Goal: Check status: Check status

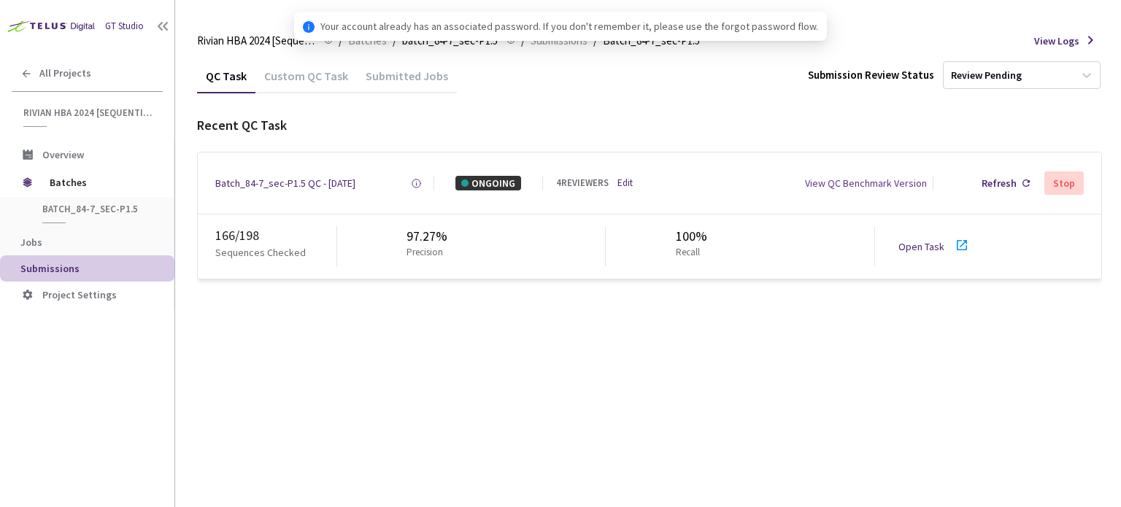
click at [957, 250] on icon at bounding box center [962, 245] width 18 height 18
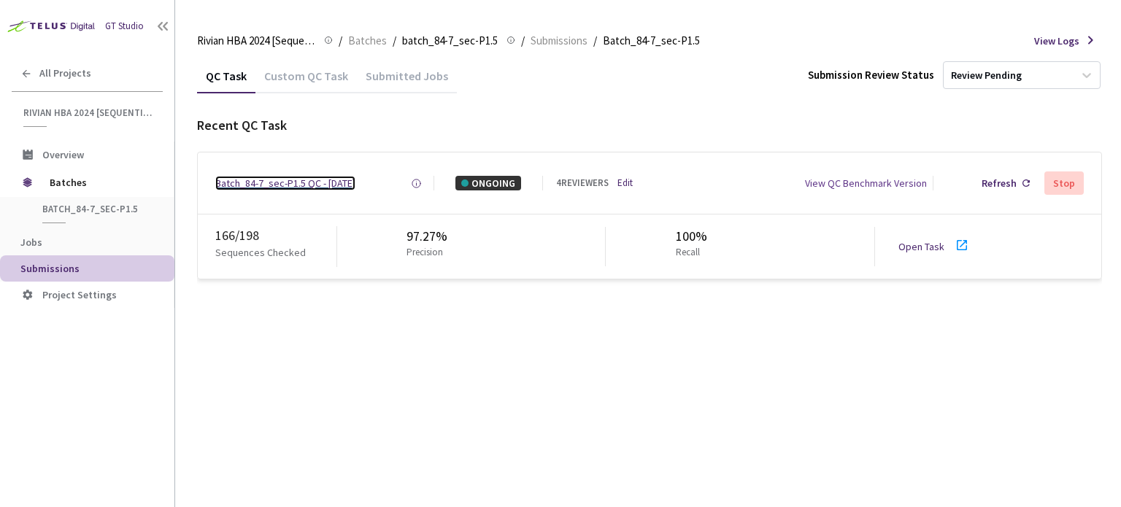
click at [324, 180] on div "Batch_84-7_sec-P1.5 QC - [DATE]" at bounding box center [285, 183] width 140 height 15
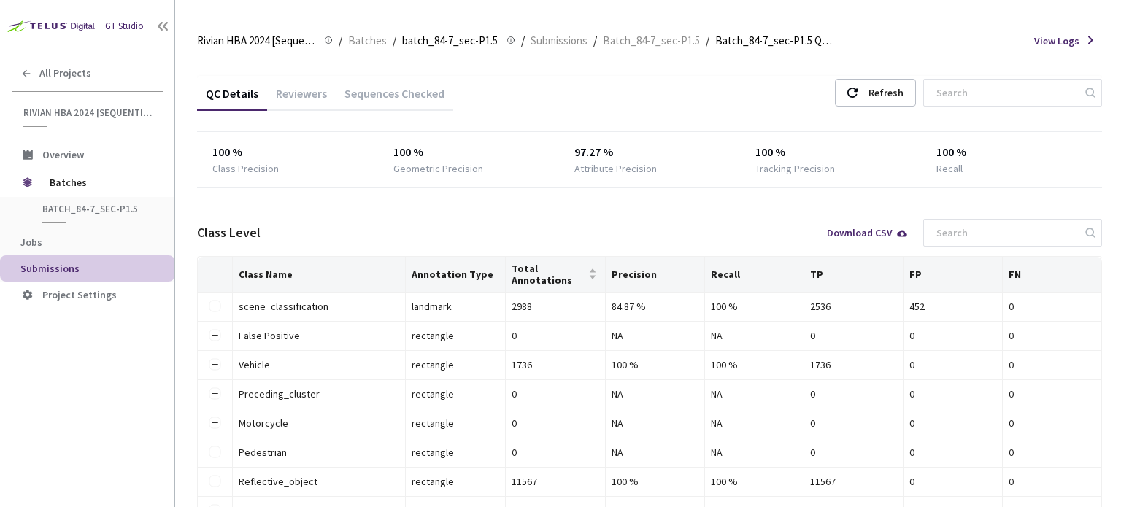
click at [294, 89] on div "Reviewers" at bounding box center [301, 98] width 69 height 25
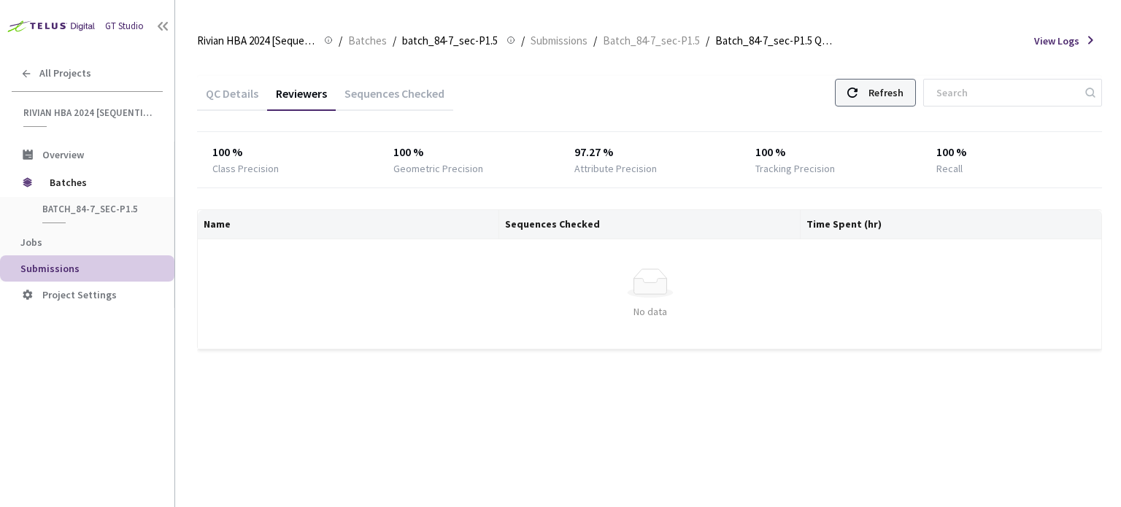
click at [903, 88] on div "Refresh" at bounding box center [885, 93] width 35 height 26
click at [890, 90] on div "Refresh" at bounding box center [885, 93] width 35 height 26
click at [887, 92] on div "Refresh" at bounding box center [885, 93] width 35 height 26
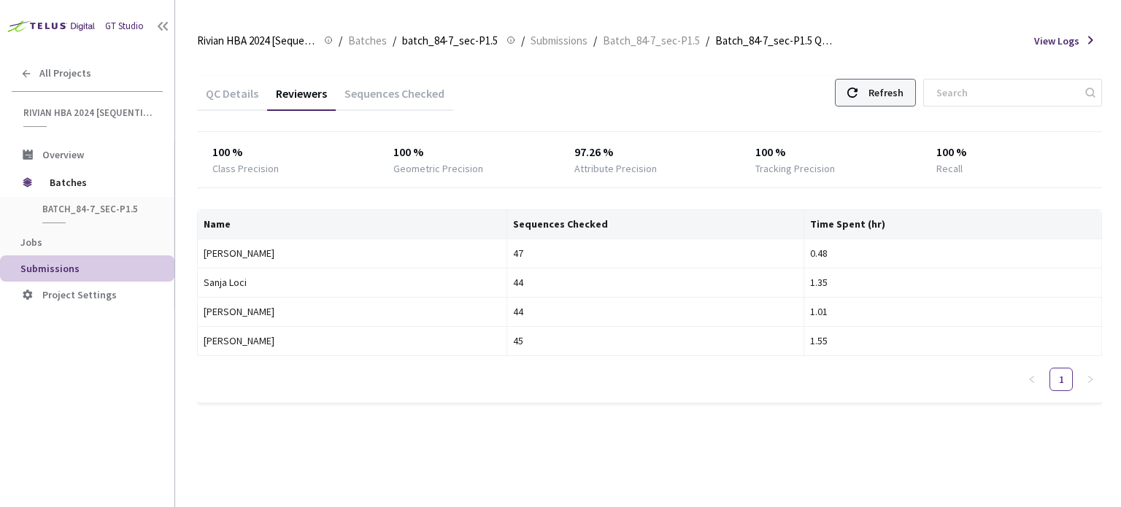
click at [888, 93] on div "Refresh" at bounding box center [885, 93] width 35 height 26
click at [889, 90] on div "Refresh" at bounding box center [885, 93] width 35 height 26
click at [895, 96] on div "Refresh" at bounding box center [885, 93] width 35 height 26
